Goal: Navigation & Orientation: Find specific page/section

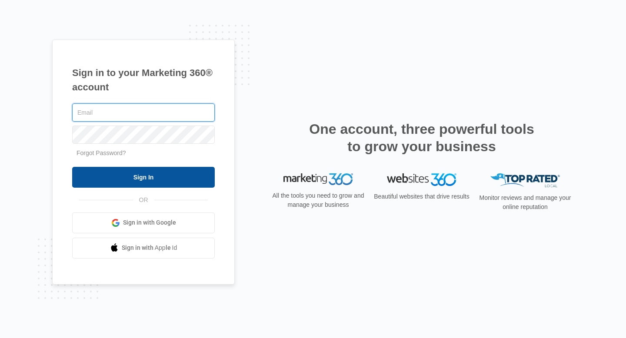
type input "community@bareblends.com"
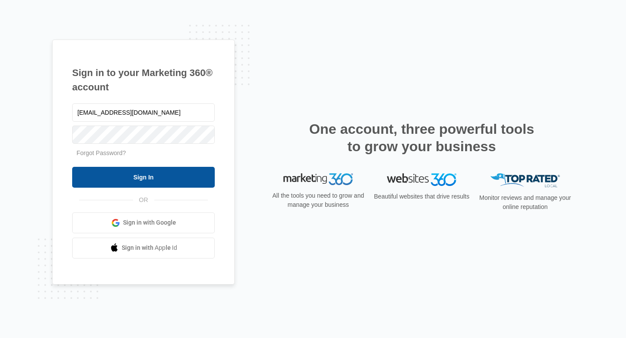
click at [140, 180] on input "Sign In" at bounding box center [143, 177] width 143 height 21
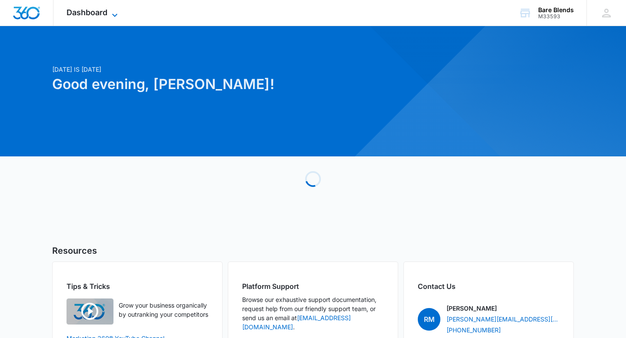
click at [102, 16] on span "Dashboard" at bounding box center [87, 12] width 41 height 9
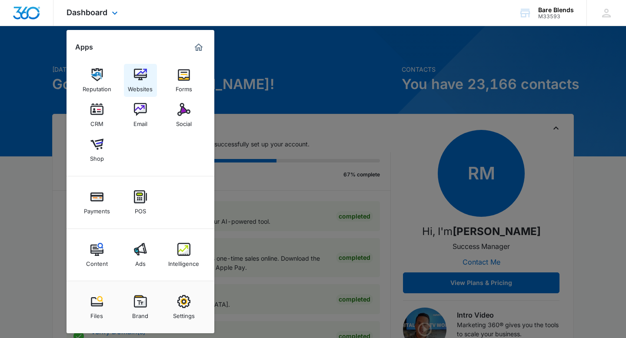
click at [141, 76] on img at bounding box center [140, 74] width 13 height 13
